Goal: Information Seeking & Learning: Find contact information

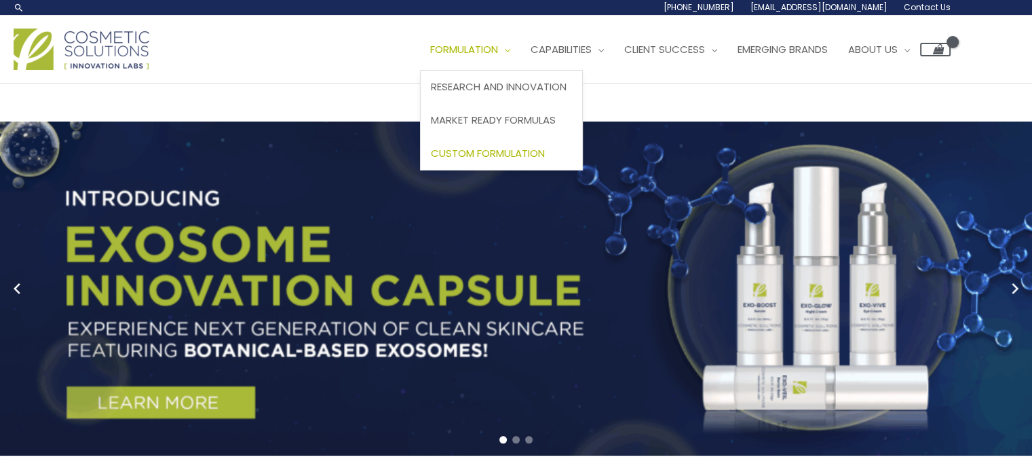
click at [531, 157] on span "Custom Formulation" at bounding box center [488, 153] width 114 height 14
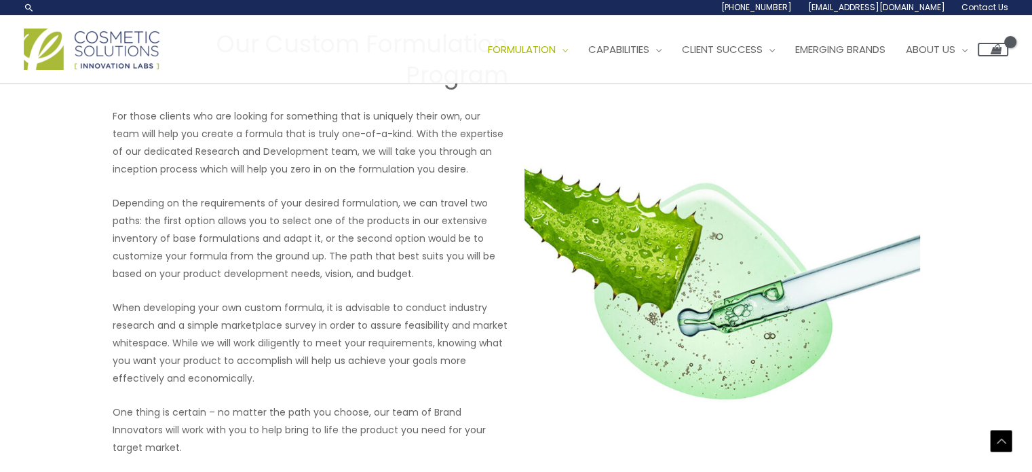
scroll to position [1439, 0]
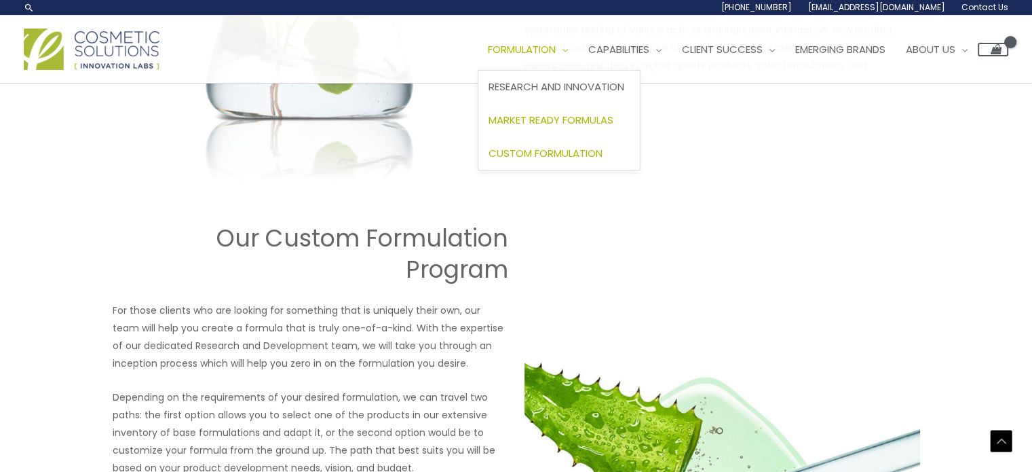
click at [572, 122] on span "Market Ready Formulas" at bounding box center [551, 120] width 125 height 14
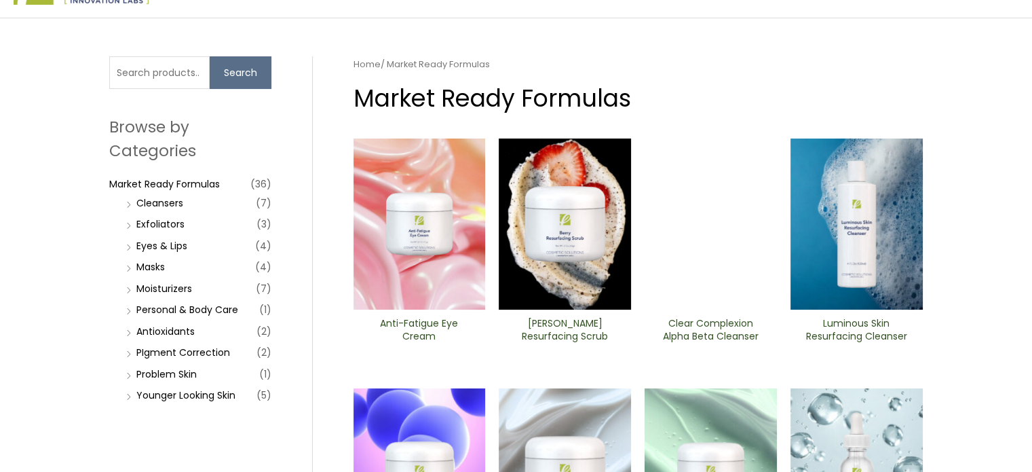
scroll to position [68, 0]
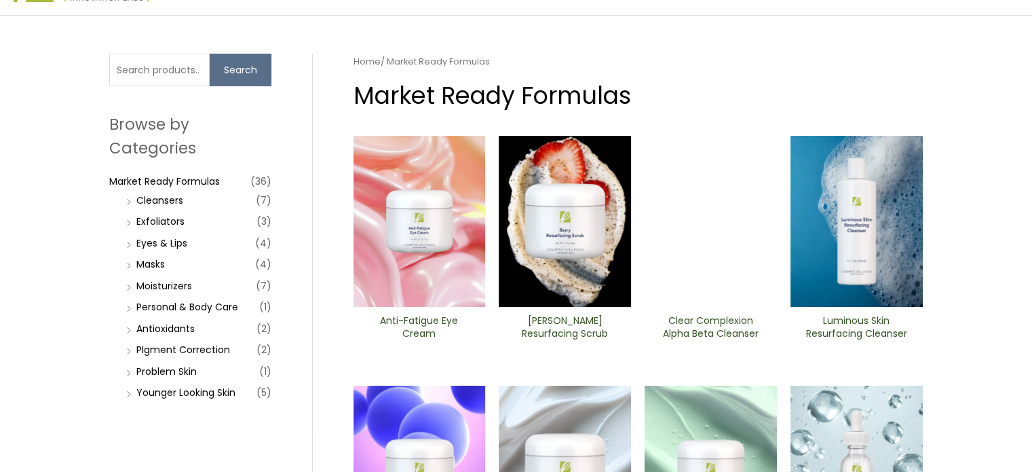
click at [554, 212] on img at bounding box center [565, 221] width 132 height 171
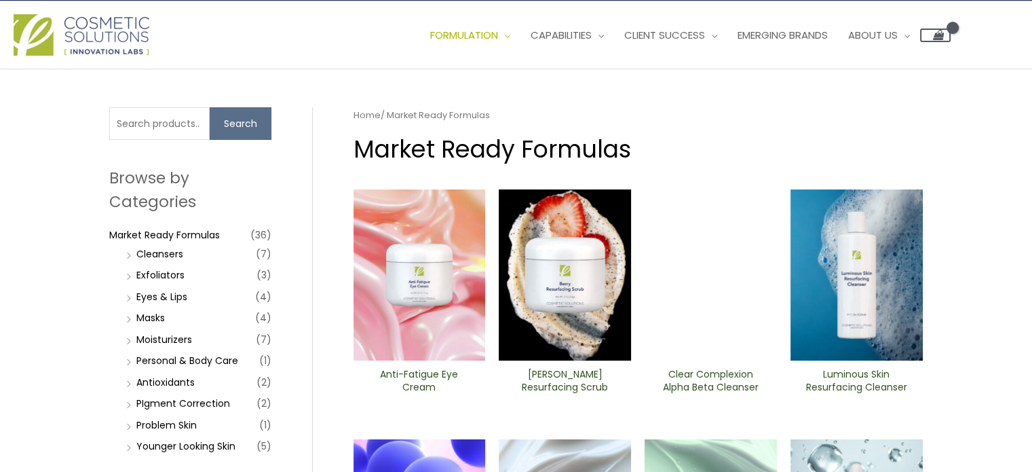
scroll to position [0, 0]
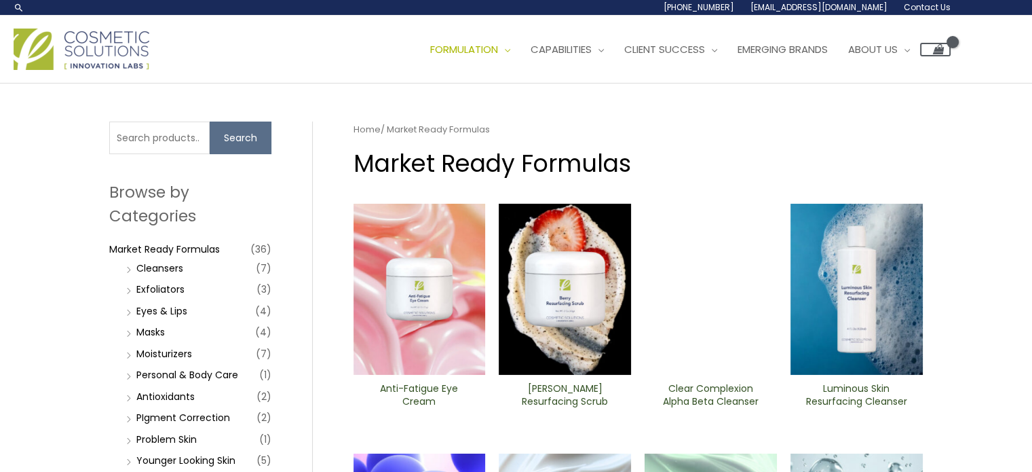
click at [930, 12] on span "Contact Us" at bounding box center [927, 7] width 47 height 12
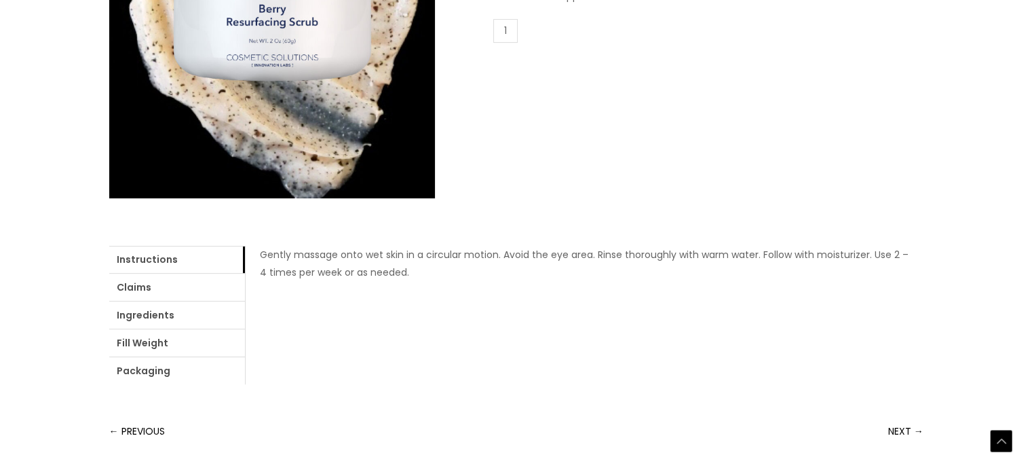
scroll to position [407, 0]
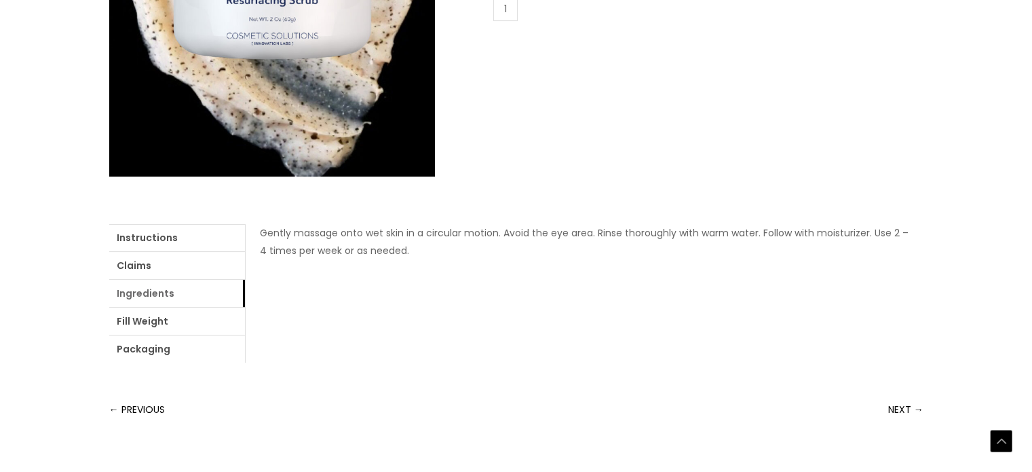
click at [206, 295] on link "Ingredients" at bounding box center [177, 293] width 136 height 27
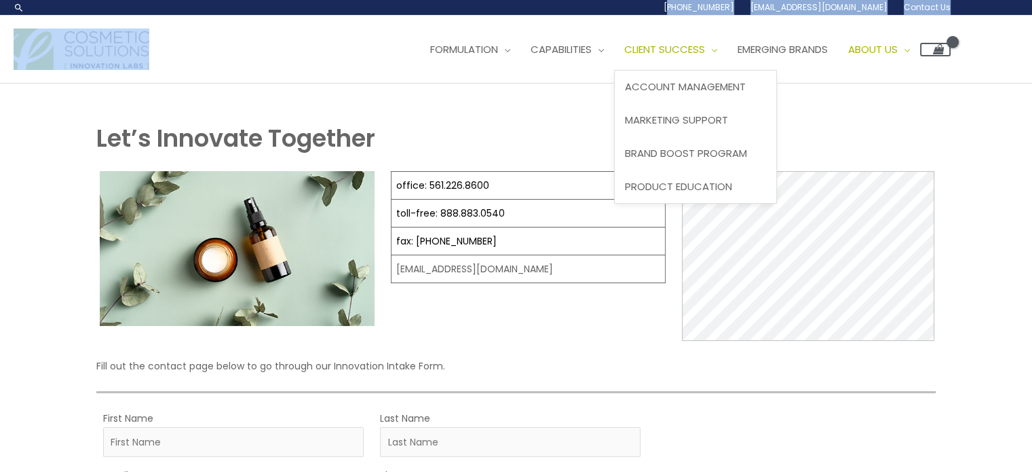
drag, startPoint x: 768, startPoint y: 16, endPoint x: 723, endPoint y: 40, distance: 50.7
click at [713, 18] on div "Main Menu Formulation Menu Toggle Research and Innovation Market Ready Formulas…" at bounding box center [516, 50] width 1032 height 68
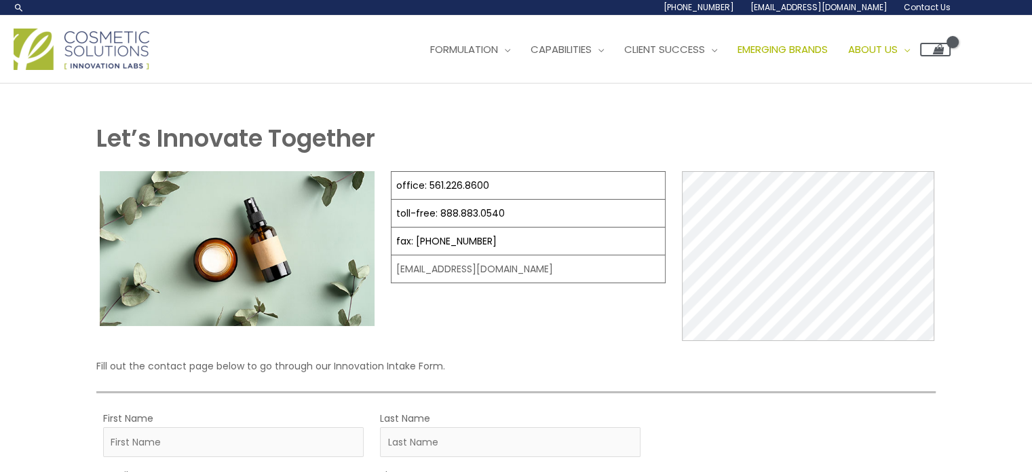
drag, startPoint x: 1002, startPoint y: 187, endPoint x: 846, endPoint y: 67, distance: 196.5
drag, startPoint x: 698, startPoint y: 5, endPoint x: 766, endPoint y: 2, distance: 68.6
click at [766, 6] on div "[PHONE_NUMBER] [EMAIL_ADDRESS][DOMAIN_NAME] Contact Us" at bounding box center [645, 7] width 611 height 15
copy span "[PHONE_NUMBER]"
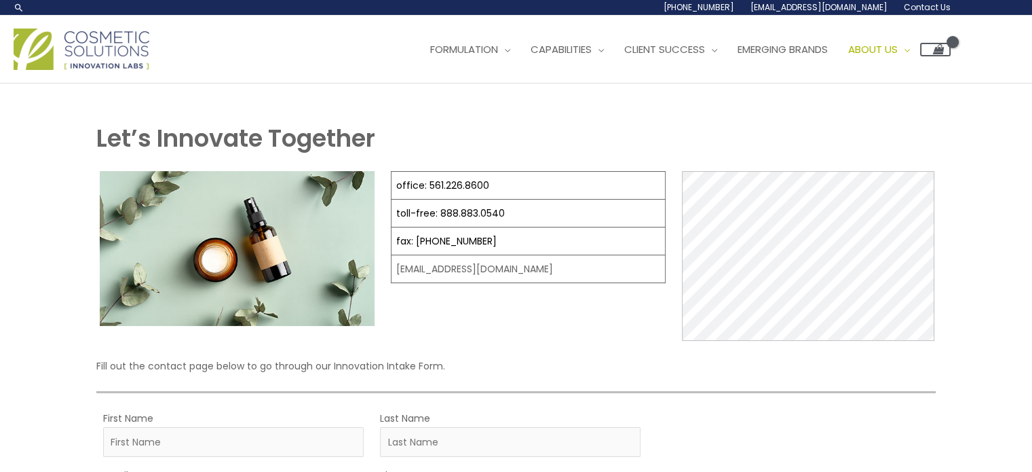
drag, startPoint x: 219, startPoint y: 23, endPoint x: 212, endPoint y: 5, distance: 19.8
click at [214, 13] on header "Search... [PHONE_NUMBER] [EMAIL_ADDRESS][DOMAIN_NAME] Contact Us Main Menu Form…" at bounding box center [516, 41] width 1032 height 83
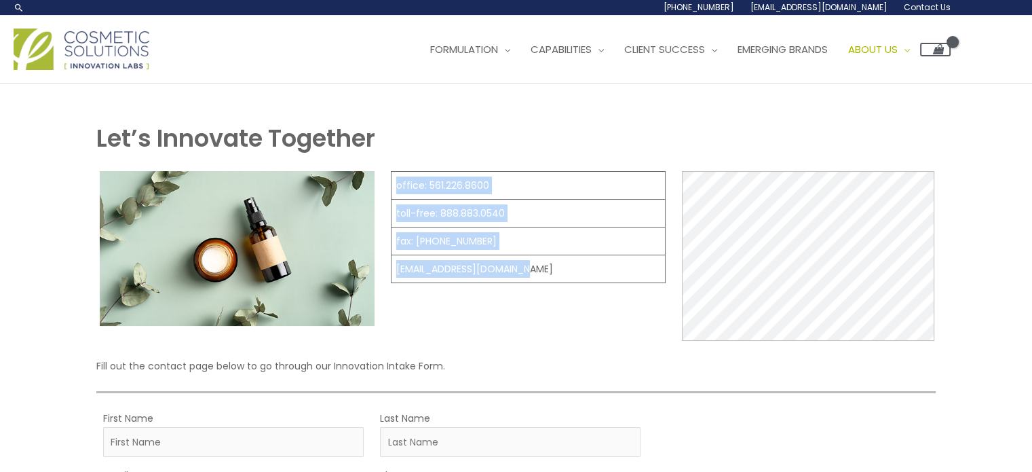
drag, startPoint x: 526, startPoint y: 272, endPoint x: 386, endPoint y: 278, distance: 139.9
click at [388, 278] on div "office: 561.226.8600 toll-free: [PHONE_NUMBER] fax: [PHONE_NUMBER] [EMAIL_ADDRE…" at bounding box center [515, 256] width 839 height 170
click at [532, 271] on td "[EMAIL_ADDRESS][DOMAIN_NAME]" at bounding box center [528, 269] width 274 height 28
click at [529, 233] on td "fax: [PHONE_NUMBER]" at bounding box center [528, 241] width 274 height 28
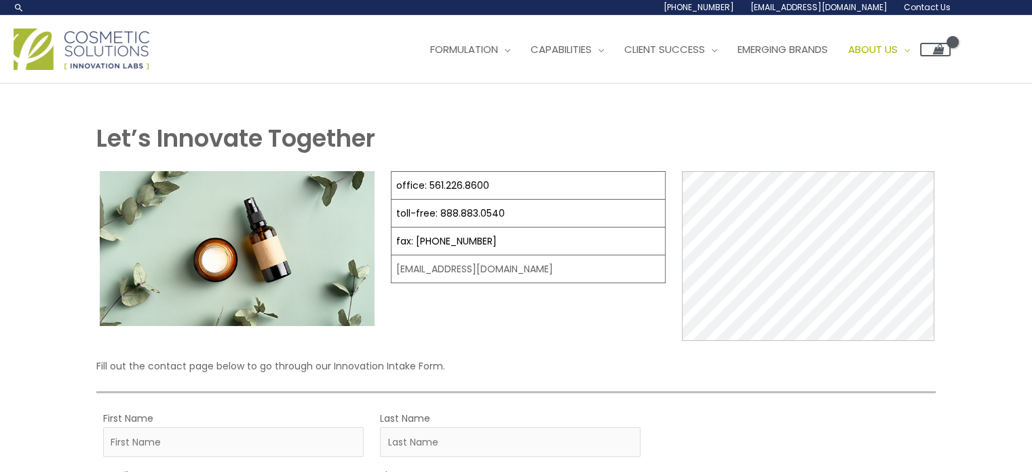
drag, startPoint x: 554, startPoint y: 82, endPoint x: 557, endPoint y: 123, distance: 40.9
drag, startPoint x: 524, startPoint y: 269, endPoint x: 395, endPoint y: 275, distance: 129.1
click at [395, 275] on td "[EMAIL_ADDRESS][DOMAIN_NAME]" at bounding box center [528, 269] width 274 height 28
copy td "[EMAIL_ADDRESS][DOMAIN_NAME]"
